Goal: Task Accomplishment & Management: Manage account settings

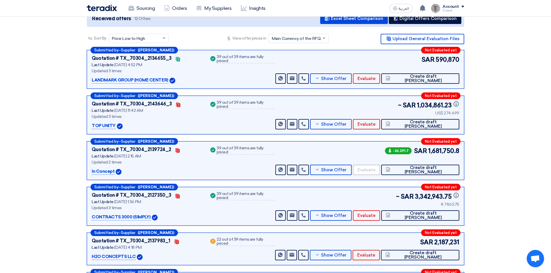
scroll to position [87, 0]
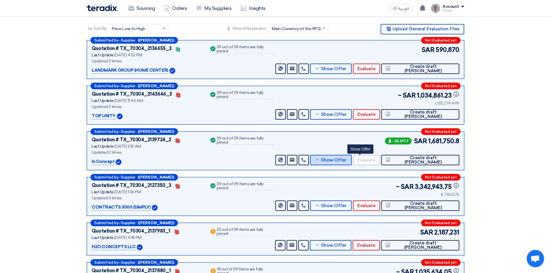
click at [346, 158] on span "Show Offer" at bounding box center [333, 160] width 25 height 4
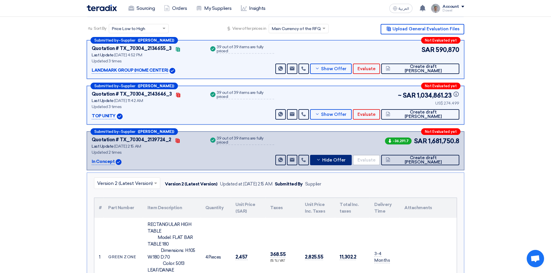
click at [132, 187] on input "text" at bounding box center [124, 184] width 54 height 10
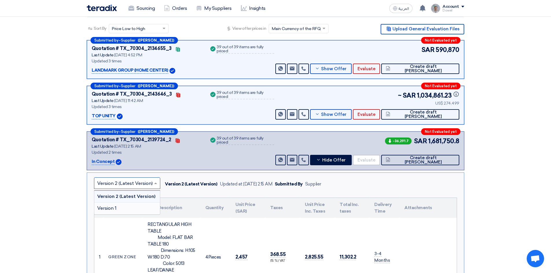
click at [114, 208] on span "Version 1" at bounding box center [106, 208] width 19 height 5
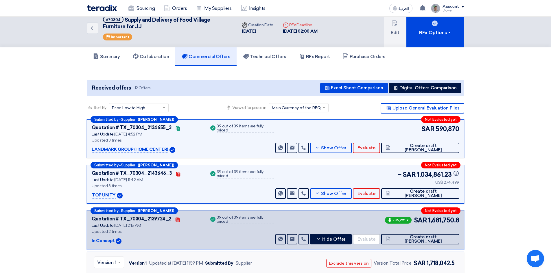
scroll to position [0, 0]
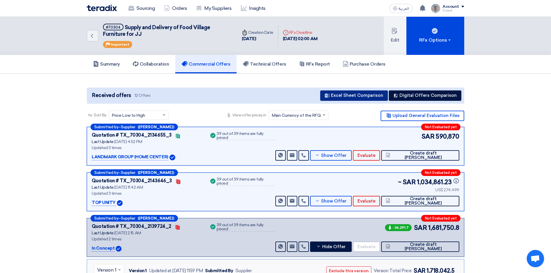
click at [347, 95] on button "Excel Sheet Comparison" at bounding box center [354, 95] width 68 height 10
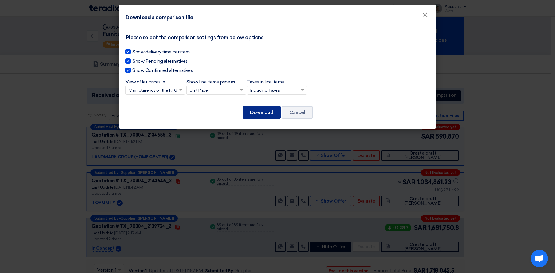
click at [265, 113] on button "Download" at bounding box center [262, 112] width 38 height 13
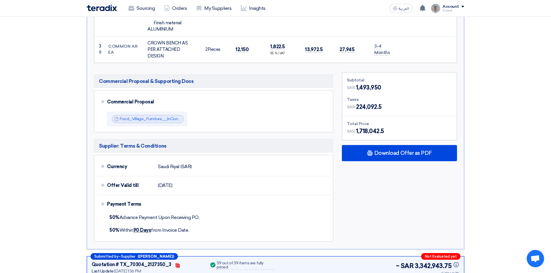
scroll to position [3226, 0]
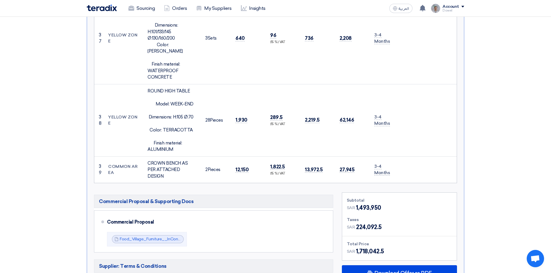
click at [393, 271] on span "Download Offer as PDF" at bounding box center [403, 273] width 58 height 5
click at [134, 10] on link "Sourcing" at bounding box center [142, 8] width 36 height 13
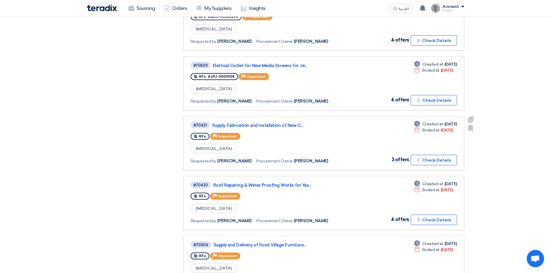
scroll to position [173, 0]
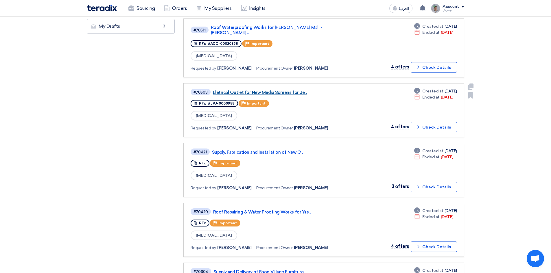
click at [273, 90] on link "Eletrical Outlet for New Media Screens for Je..." at bounding box center [285, 92] width 145 height 5
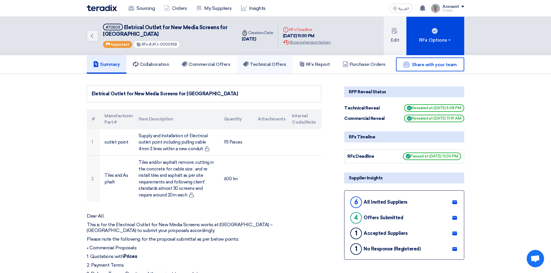
click at [275, 66] on h5 "Technical Offers" at bounding box center [264, 65] width 43 height 6
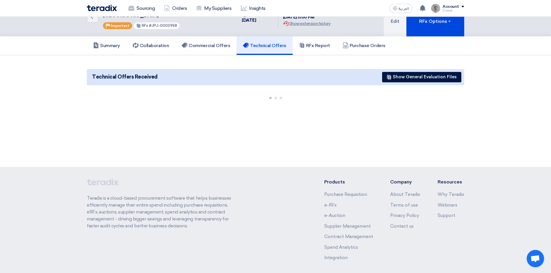
scroll to position [44, 0]
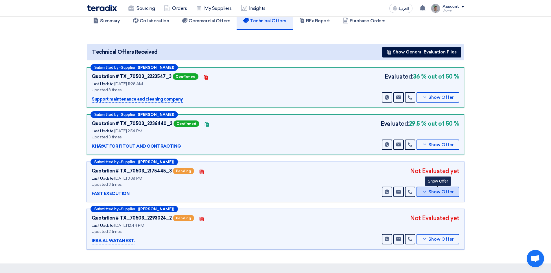
click at [436, 193] on span "Show Offer" at bounding box center [440, 192] width 25 height 4
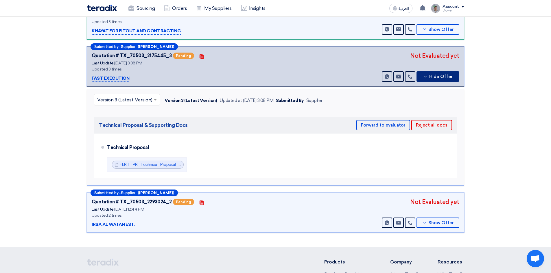
scroll to position [159, 0]
click at [382, 125] on button "Forward to evaluator" at bounding box center [383, 125] width 54 height 10
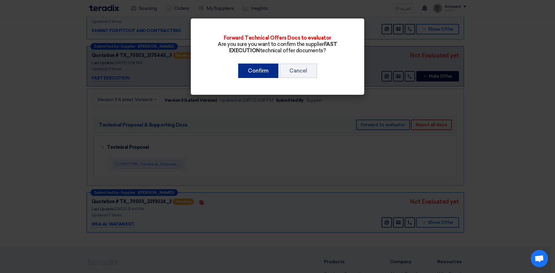
click at [259, 73] on button "Confirm" at bounding box center [258, 71] width 40 height 14
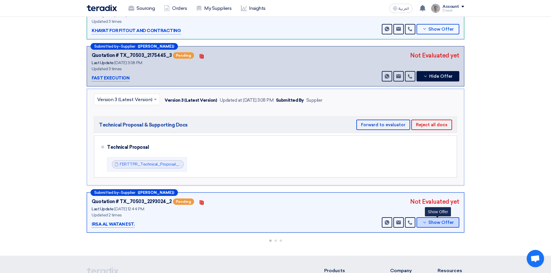
click at [441, 223] on span "Show Offer" at bounding box center [440, 223] width 25 height 4
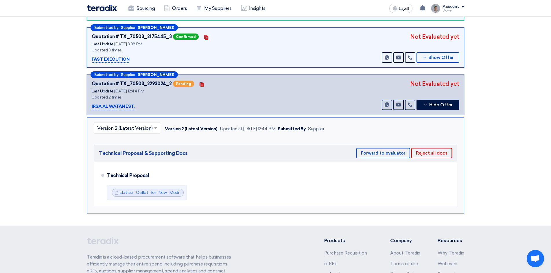
scroll to position [188, 0]
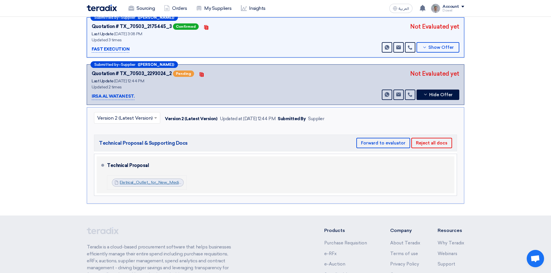
click at [156, 183] on link "Eletrical_Outlet_for_New_Media_Screens_for_Jeddah_Park_1754818981139.pdf" at bounding box center [194, 182] width 149 height 5
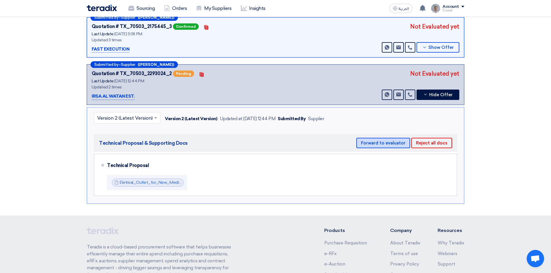
click at [376, 145] on button "Forward to evaluator" at bounding box center [383, 143] width 54 height 10
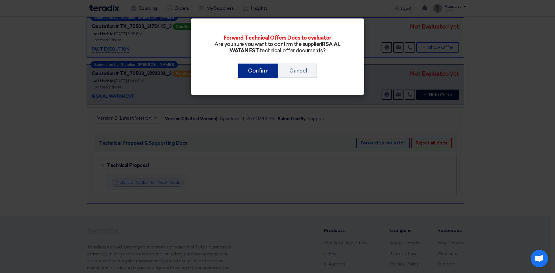
click at [260, 70] on button "Confirm" at bounding box center [258, 71] width 40 height 14
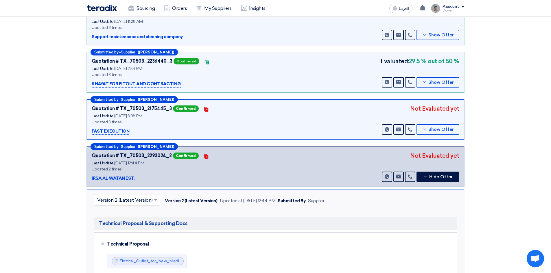
scroll to position [101, 0]
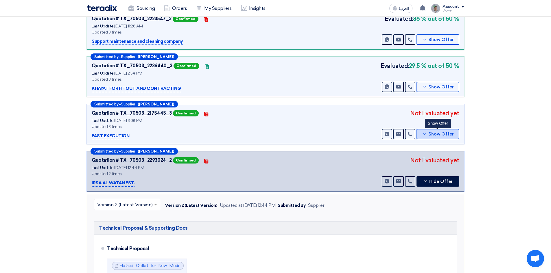
drag, startPoint x: 432, startPoint y: 131, endPoint x: 412, endPoint y: 140, distance: 22.2
click at [433, 131] on button "Show Offer" at bounding box center [437, 134] width 43 height 10
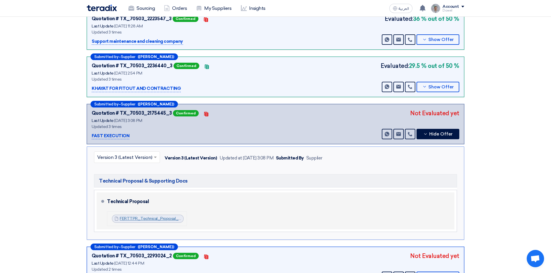
click at [148, 220] on link "FERTTPR_Technical_Proposal_Electrical_Works_for_New_Media_Screens__Jeddah_Park_…" at bounding box center [223, 218] width 207 height 5
